Goal: Navigation & Orientation: Find specific page/section

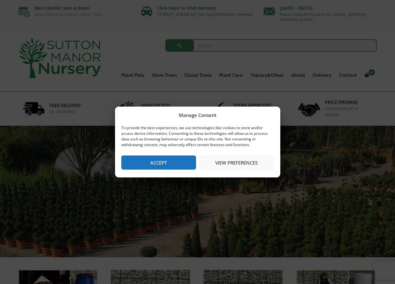
click at [171, 164] on button "Accept" at bounding box center [158, 163] width 75 height 14
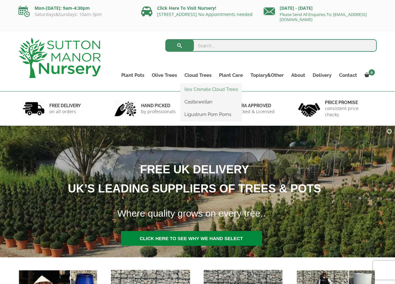
click at [200, 87] on link "Ilex Crenata Cloud Trees" at bounding box center [210, 89] width 61 height 9
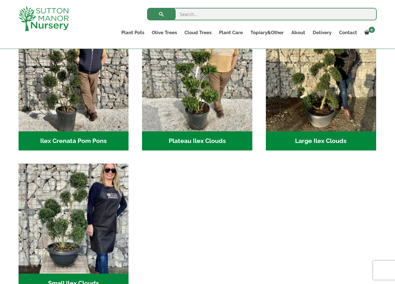
scroll to position [31, 0]
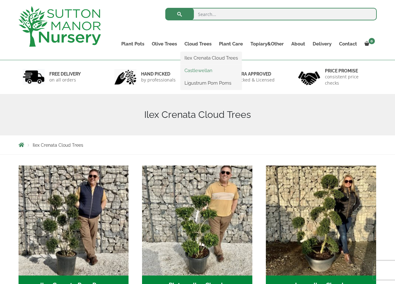
click at [199, 69] on link "Castlewellan" at bounding box center [210, 70] width 61 height 9
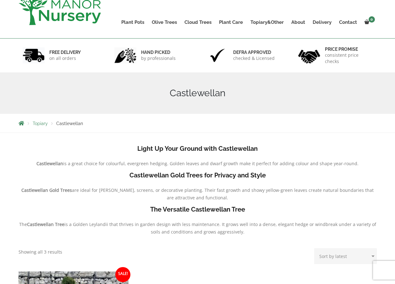
scroll to position [31, 0]
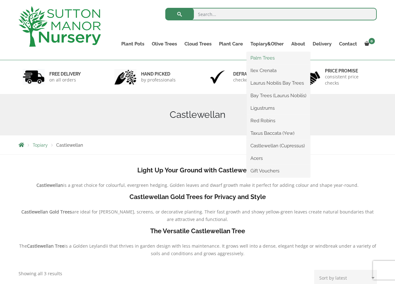
click at [266, 57] on link "Palm Trees" at bounding box center [277, 57] width 63 height 9
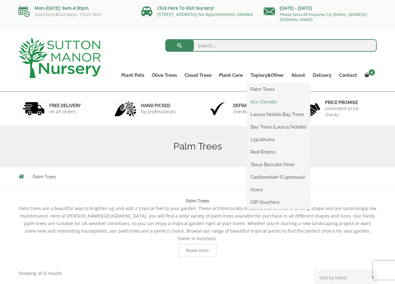
click at [266, 100] on link "Ilex Crenata" at bounding box center [277, 101] width 63 height 9
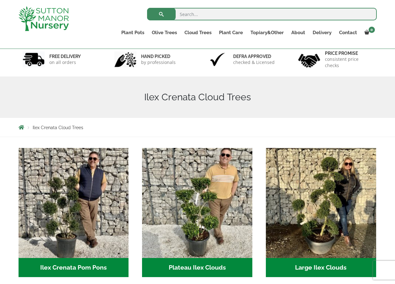
scroll to position [31, 0]
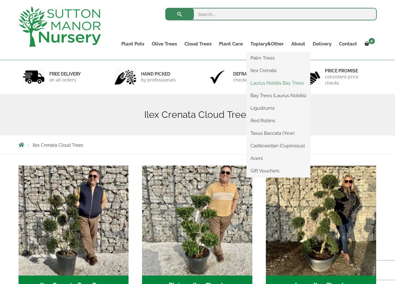
click at [263, 83] on link "Laurus Nobilis Bay Trees" at bounding box center [277, 82] width 63 height 9
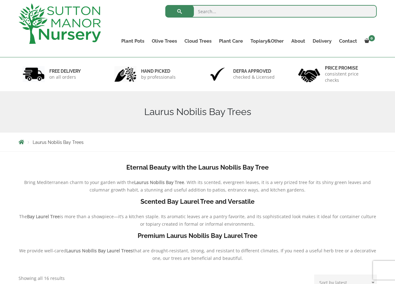
scroll to position [31, 0]
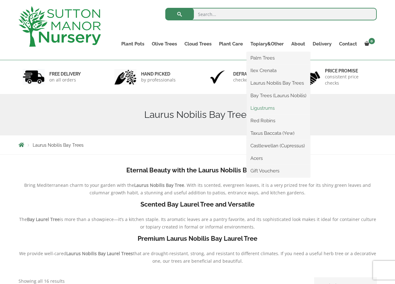
click at [270, 107] on link "Ligustrums" at bounding box center [277, 108] width 63 height 9
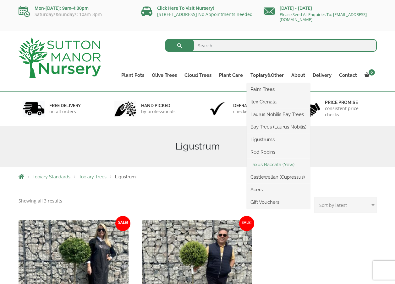
click at [269, 164] on link "Taxus Baccata (Yew)" at bounding box center [277, 164] width 63 height 9
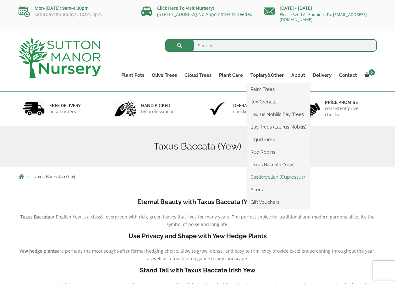
click at [271, 176] on link "Castlewellan (Cupressus)" at bounding box center [277, 177] width 63 height 9
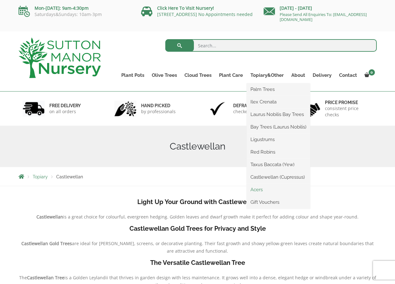
click at [260, 189] on link "Acers" at bounding box center [277, 189] width 63 height 9
